Goal: Task Accomplishment & Management: Use online tool/utility

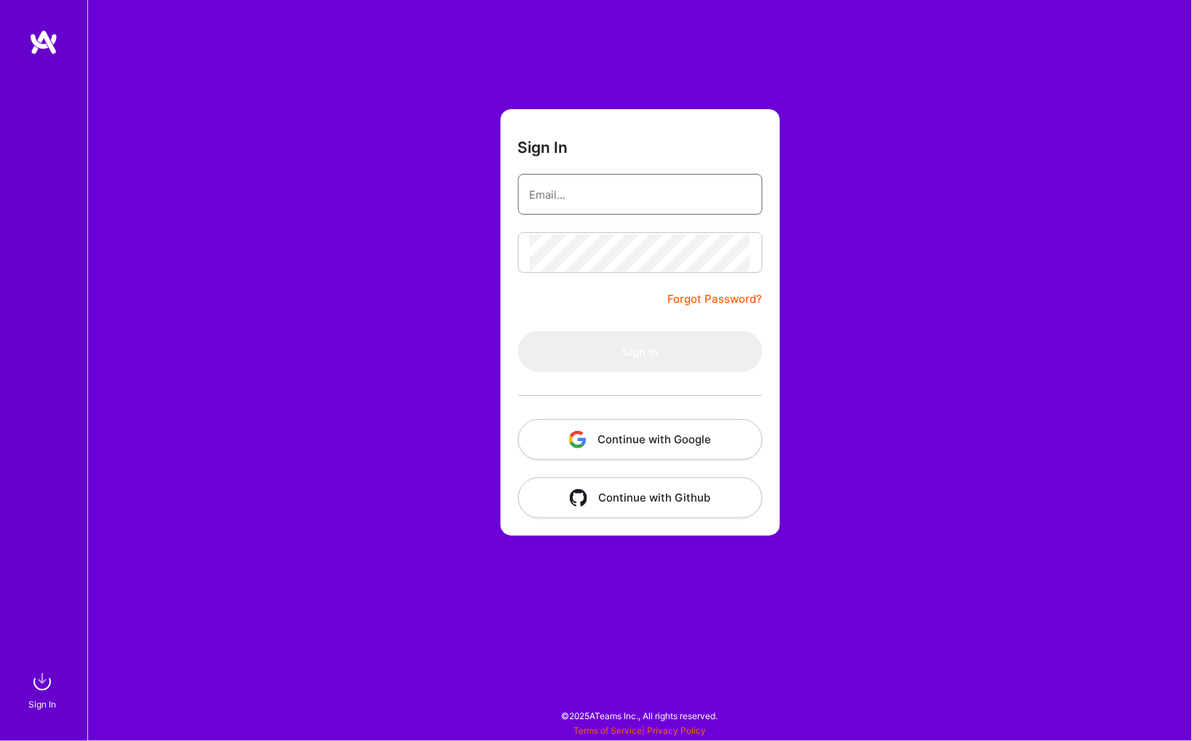
type input "[PERSON_NAME][EMAIL_ADDRESS][PERSON_NAME][DOMAIN_NAME]"
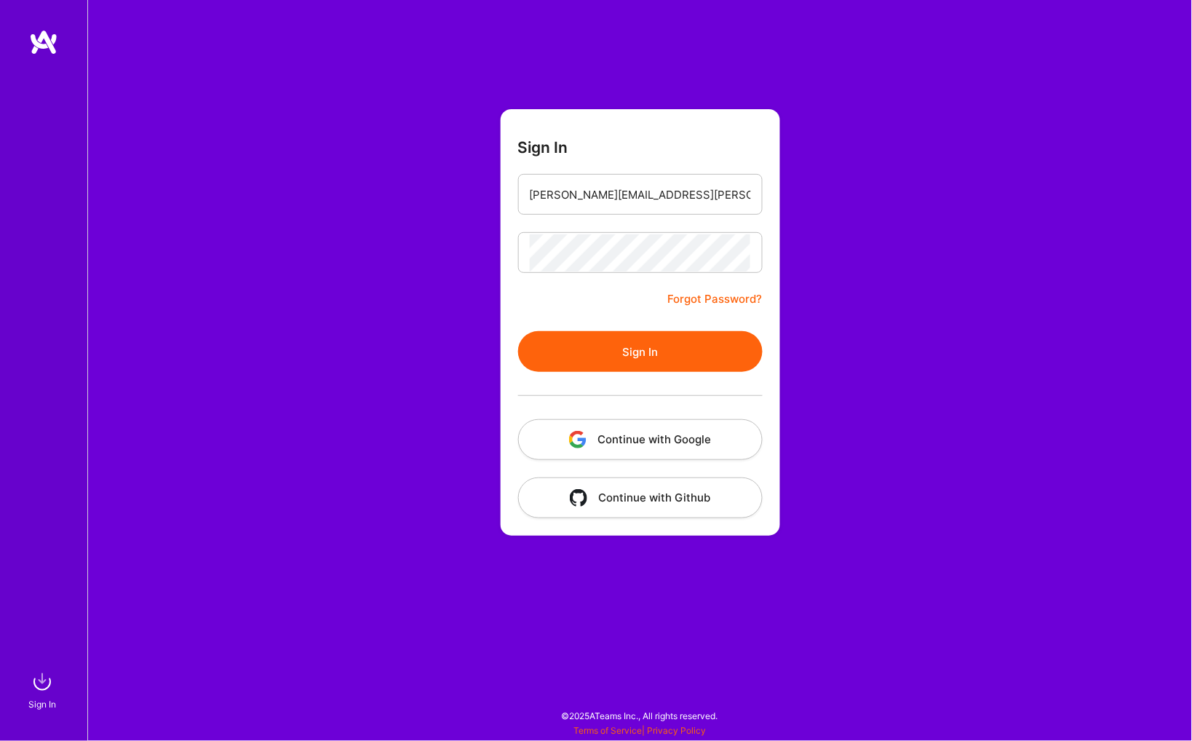
drag, startPoint x: 591, startPoint y: 353, endPoint x: 263, endPoint y: 355, distance: 328.1
click at [589, 353] on button "Sign In" at bounding box center [640, 351] width 244 height 41
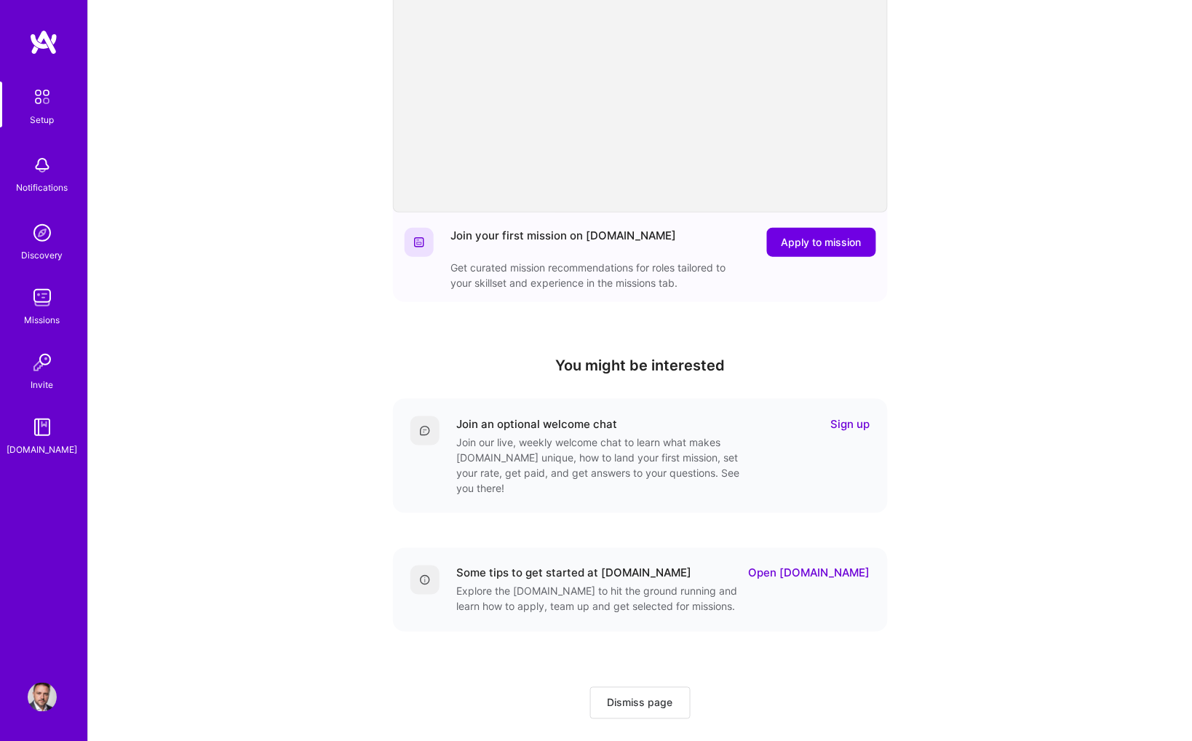
scroll to position [192, 0]
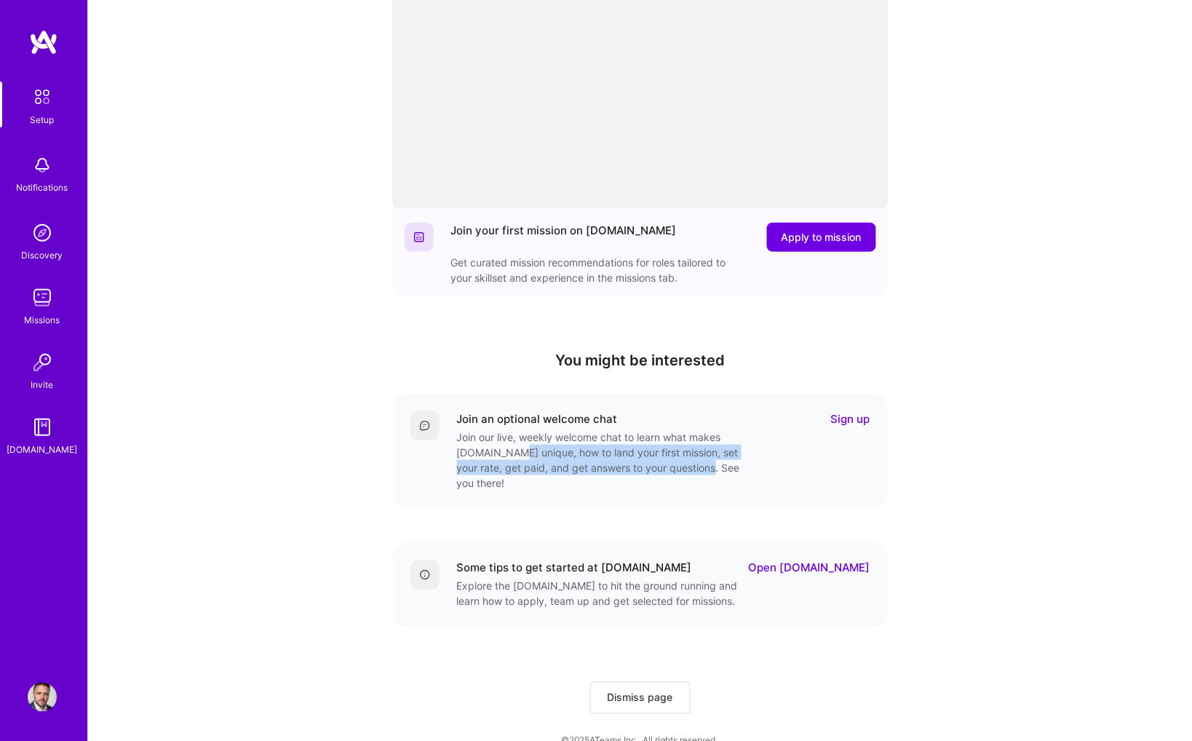
drag, startPoint x: 540, startPoint y: 447, endPoint x: 699, endPoint y: 455, distance: 159.5
click at [699, 455] on div "Join our live, weekly welcome chat to learn what makes [DOMAIN_NAME] unique, ho…" at bounding box center [602, 459] width 291 height 61
click at [852, 418] on link "Sign up" at bounding box center [850, 419] width 39 height 15
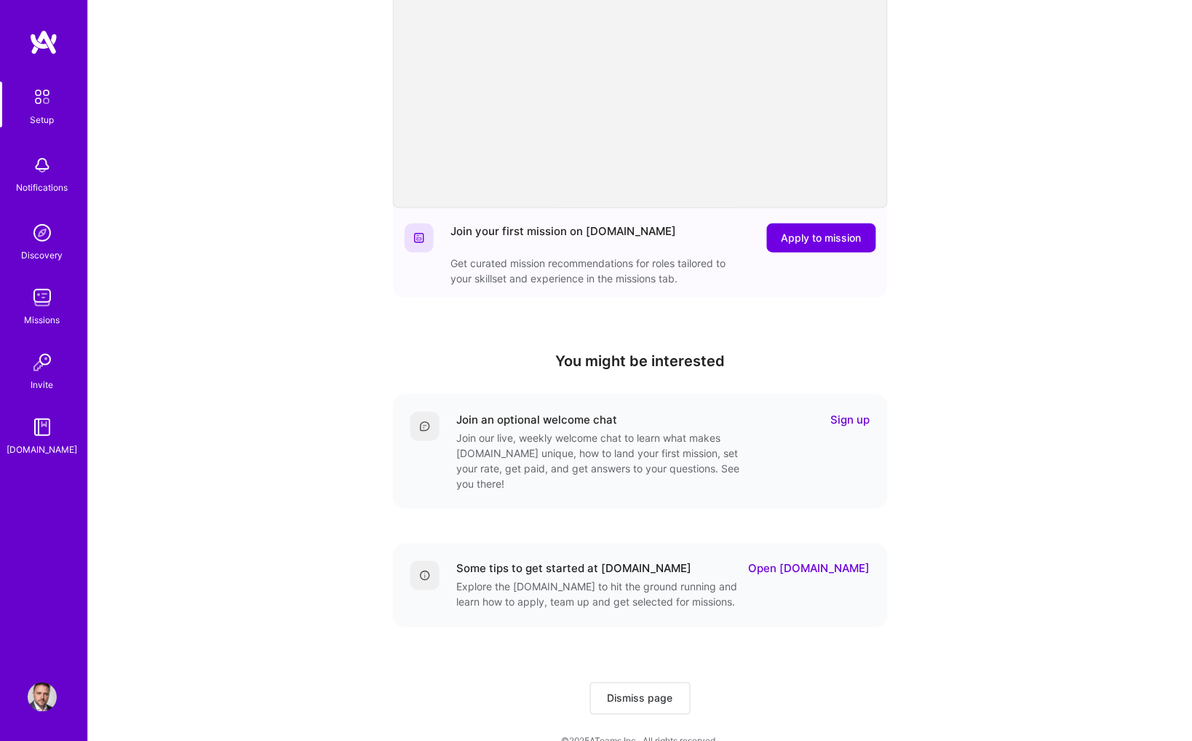
click at [629, 691] on span "Dismiss page" at bounding box center [639, 698] width 65 height 15
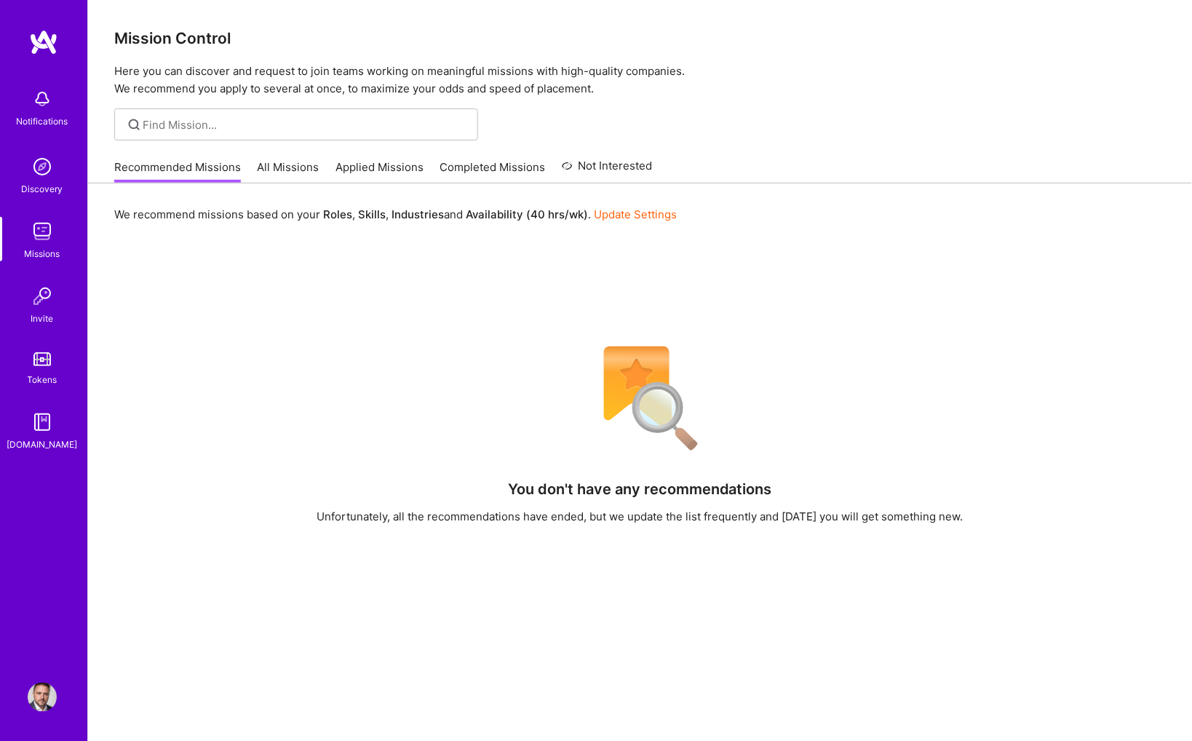
click at [400, 162] on link "Applied Missions" at bounding box center [379, 171] width 88 height 24
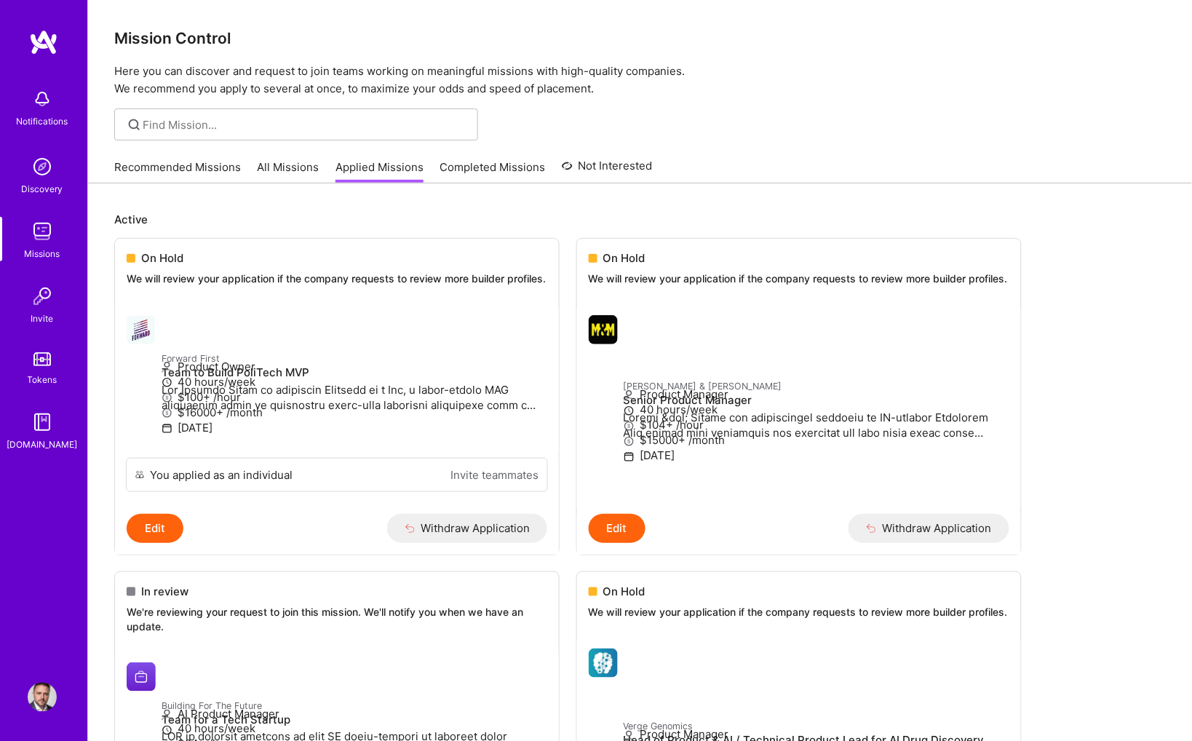
click at [42, 418] on img at bounding box center [42, 421] width 29 height 29
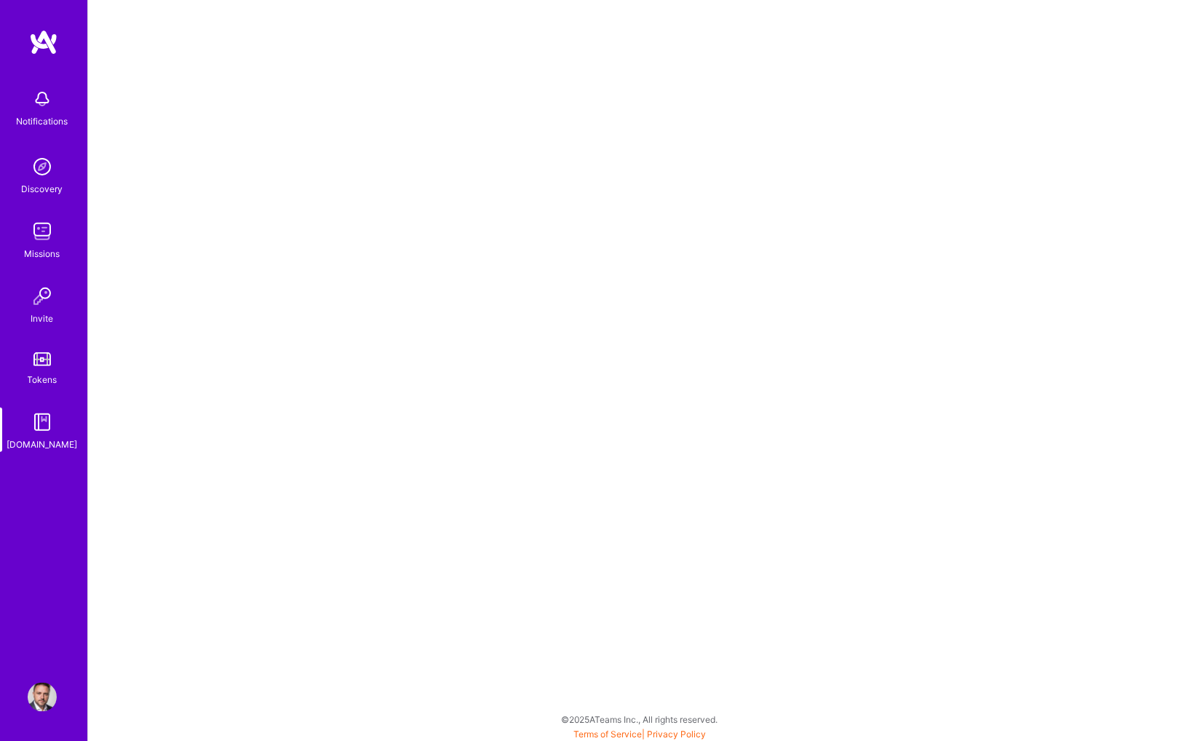
click at [40, 239] on img at bounding box center [42, 231] width 29 height 29
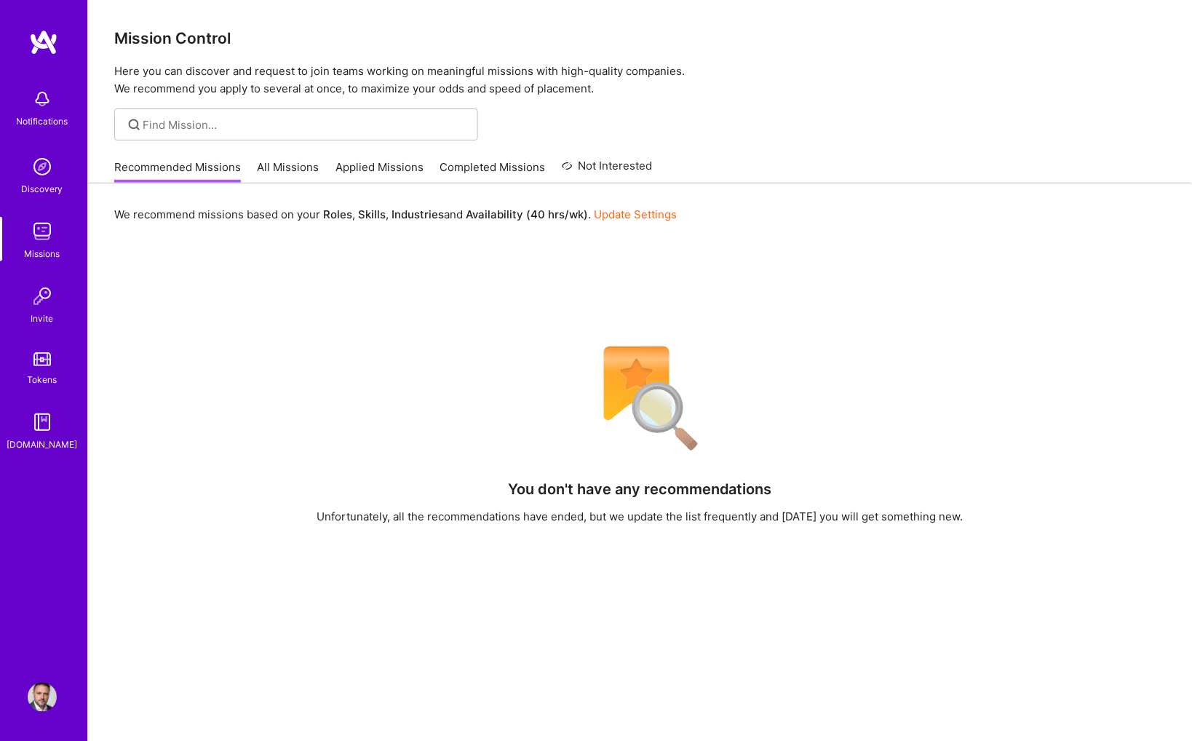
click at [292, 163] on link "All Missions" at bounding box center [289, 171] width 62 height 24
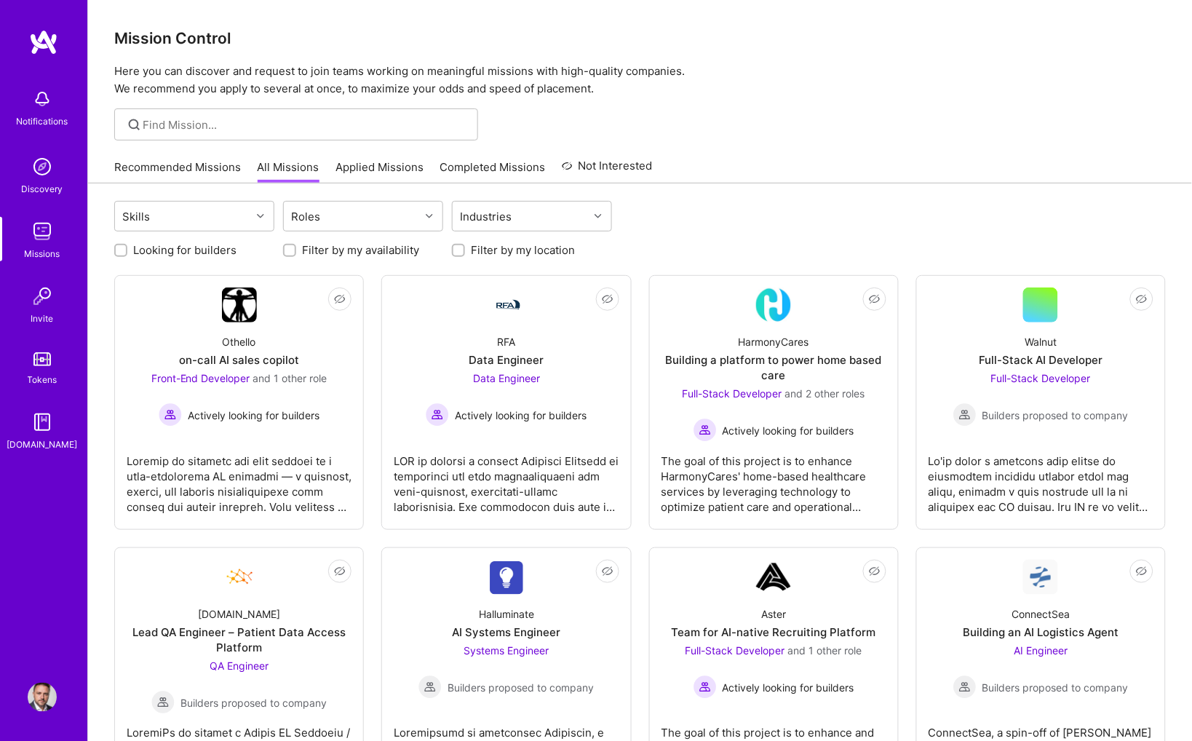
click at [138, 243] on label "Looking for builders" at bounding box center [184, 249] width 103 height 15
click at [127, 246] on input "Looking for builders" at bounding box center [122, 251] width 10 height 10
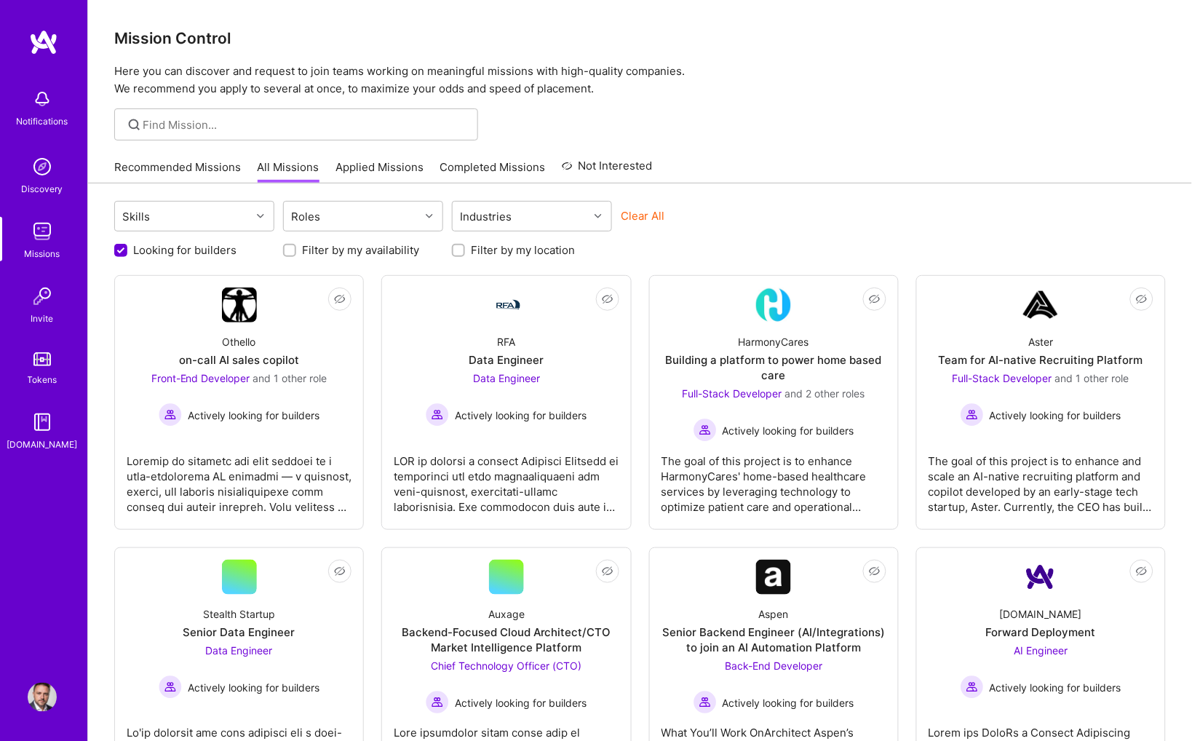
click at [119, 249] on input "Looking for builders" at bounding box center [122, 250] width 13 height 13
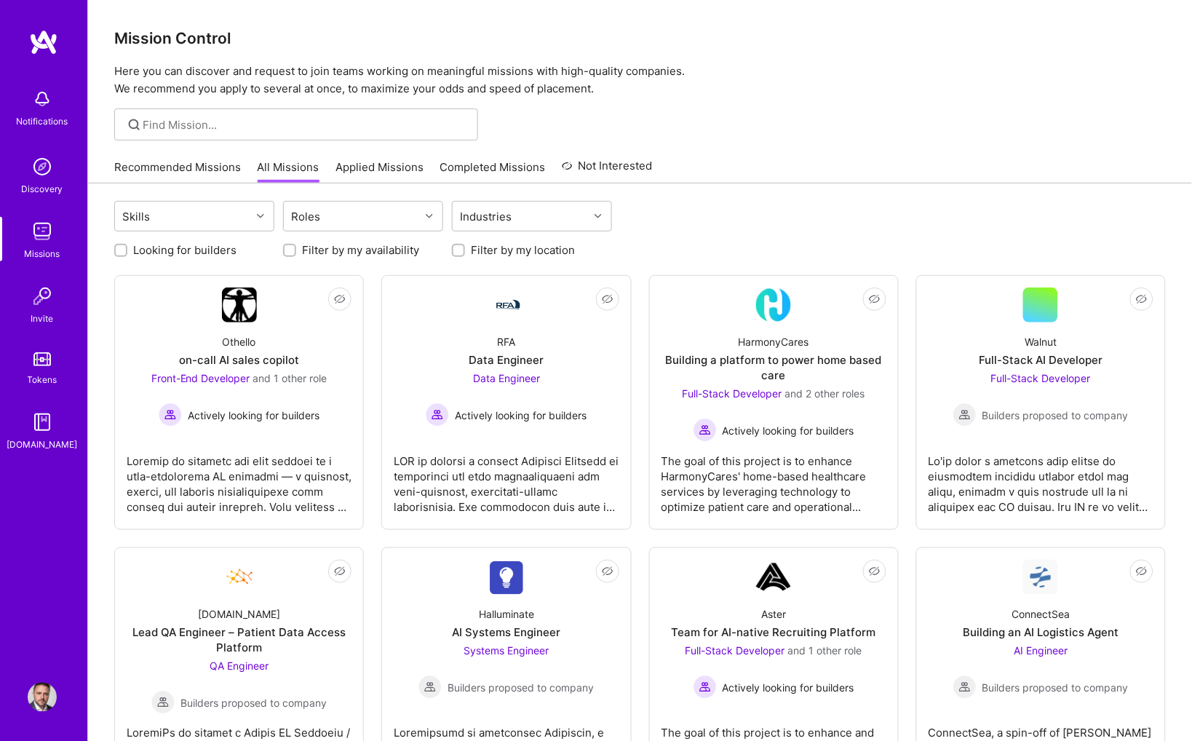
click at [119, 248] on input "Looking for builders" at bounding box center [122, 251] width 10 height 10
checkbox input "true"
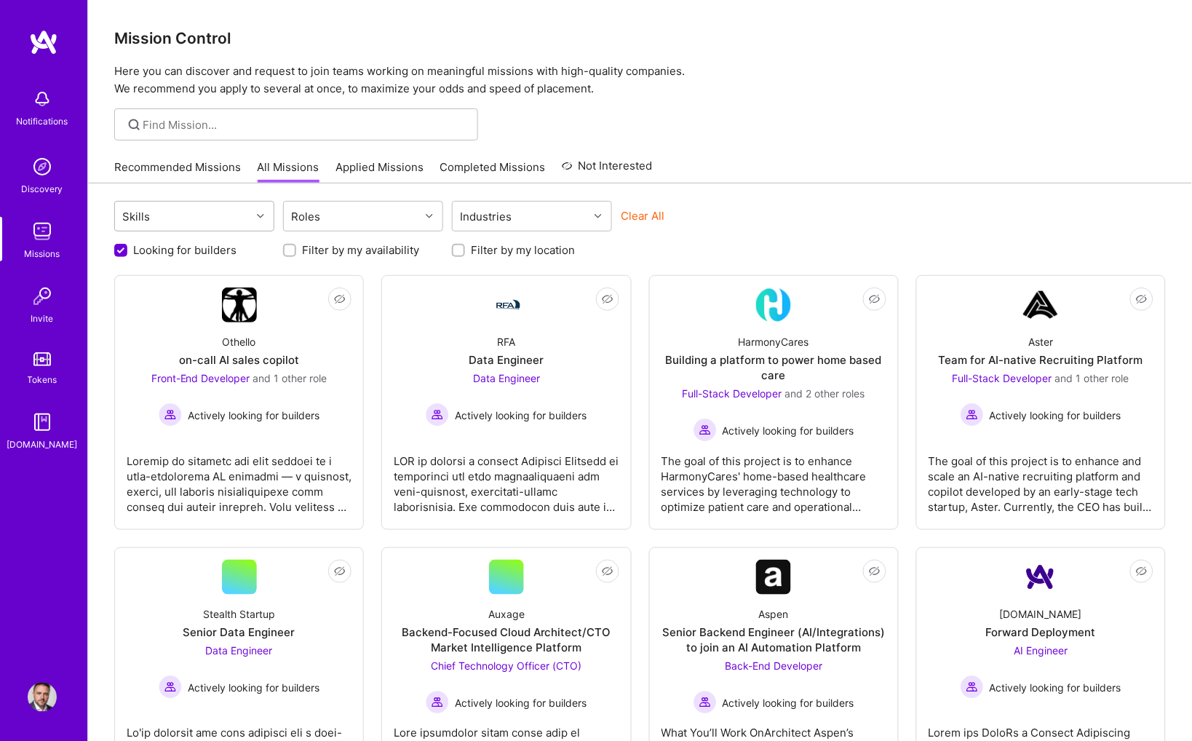
click at [259, 215] on icon at bounding box center [260, 215] width 7 height 7
type input "Product"
click at [132, 303] on input "checkbox" at bounding box center [131, 308] width 10 height 10
checkbox input "true"
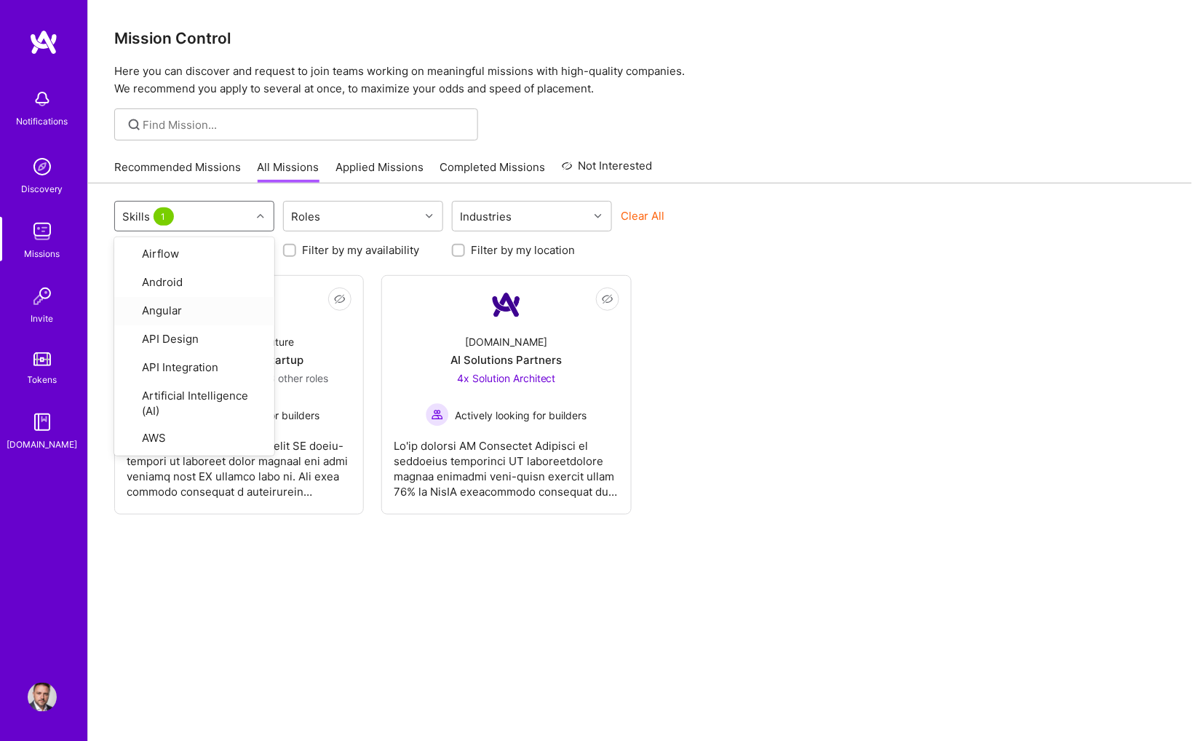
click at [704, 250] on div "Looking for builders Filter by my availability Filter by my location" at bounding box center [639, 246] width 1051 height 23
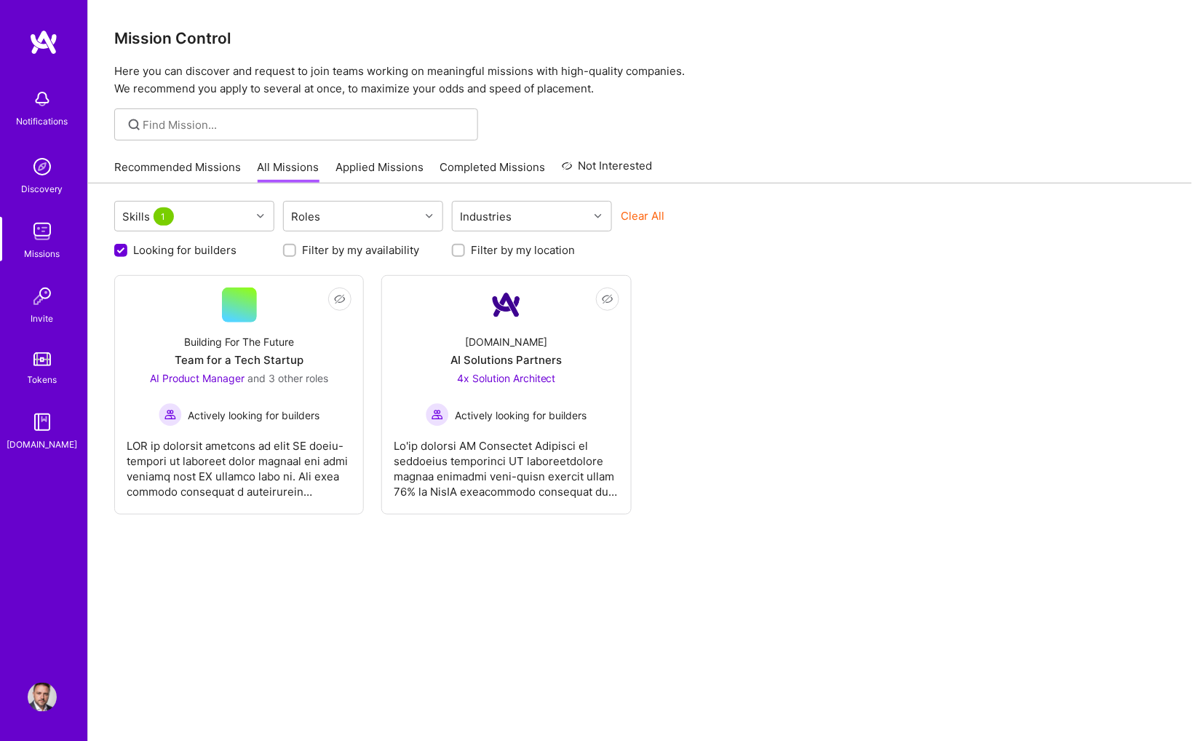
click at [374, 169] on link "Applied Missions" at bounding box center [379, 171] width 88 height 24
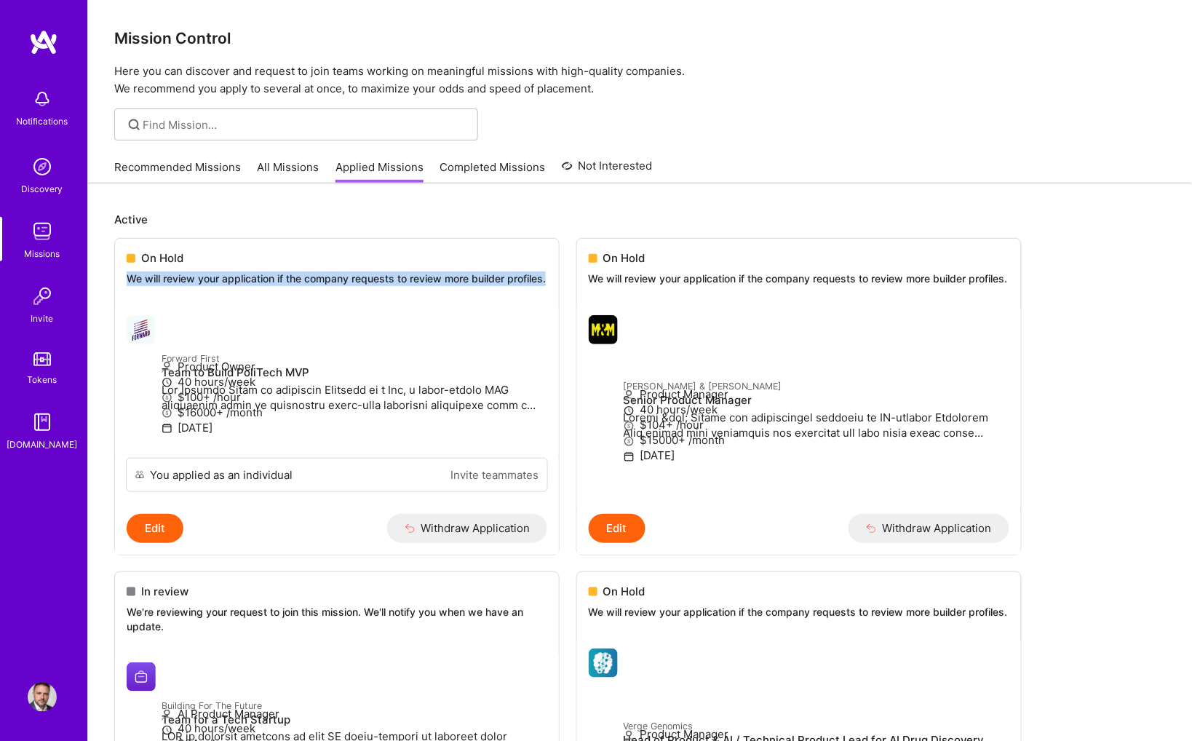
drag, startPoint x: 239, startPoint y: 290, endPoint x: 105, endPoint y: 273, distance: 134.2
copy p "We will review your application if the company requests to review more builder …"
